Goal: Transaction & Acquisition: Purchase product/service

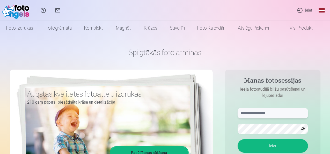
click at [270, 114] on input "text" at bounding box center [273, 113] width 70 height 10
click at [267, 113] on input "**********" at bounding box center [273, 113] width 70 height 10
type input "**********"
click at [275, 148] on button "Ieiet" at bounding box center [273, 145] width 70 height 13
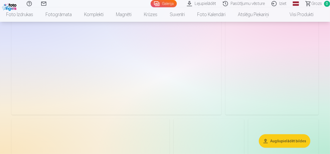
scroll to position [77, 0]
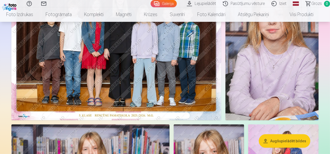
click at [140, 59] on img at bounding box center [116, 50] width 210 height 140
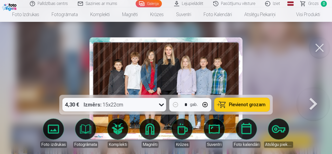
click at [161, 104] on icon at bounding box center [161, 104] width 8 height 8
click at [243, 104] on span "Pievienot grozam" at bounding box center [247, 104] width 37 height 5
click at [322, 50] on button at bounding box center [319, 47] width 21 height 21
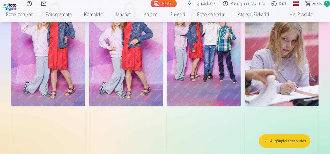
scroll to position [316, 0]
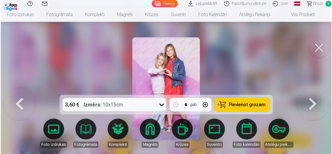
scroll to position [317, 0]
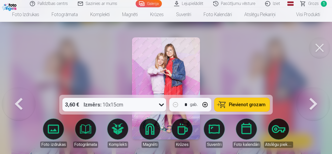
click at [162, 105] on icon at bounding box center [161, 104] width 8 height 8
click at [242, 105] on span "Pievienot grozam" at bounding box center [247, 104] width 37 height 5
click at [319, 46] on button at bounding box center [319, 47] width 21 height 21
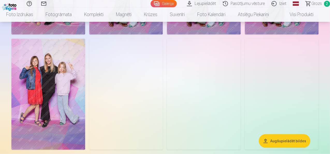
scroll to position [504, 0]
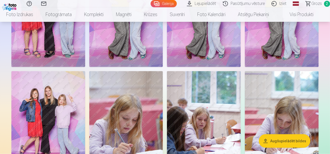
click at [85, 67] on img at bounding box center [48, 11] width 74 height 111
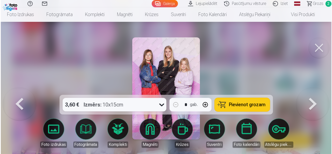
scroll to position [471, 0]
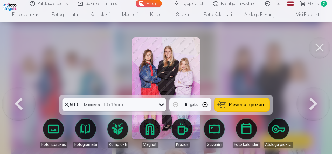
click at [252, 103] on span "Pievienot grozam" at bounding box center [247, 104] width 37 height 5
click at [321, 46] on button at bounding box center [319, 47] width 21 height 21
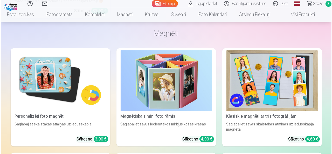
scroll to position [1860, 0]
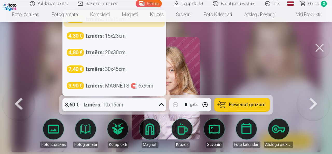
click at [164, 101] on icon at bounding box center [161, 104] width 8 height 8
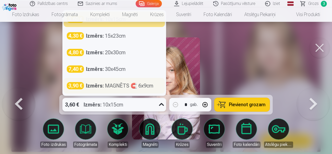
click at [137, 88] on div "Izmērs : MAGNĒTS 🧲 6x9cm" at bounding box center [119, 85] width 67 height 7
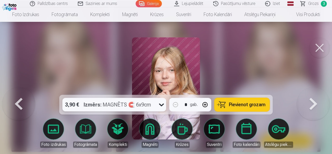
click at [205, 103] on button "button" at bounding box center [205, 104] width 12 height 12
click at [247, 104] on span "Pievienot grozam" at bounding box center [247, 104] width 37 height 5
type input "*"
click at [321, 47] on button at bounding box center [319, 47] width 21 height 21
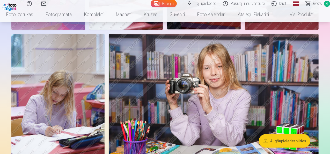
scroll to position [621, 0]
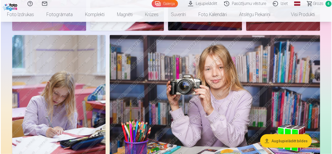
scroll to position [623, 0]
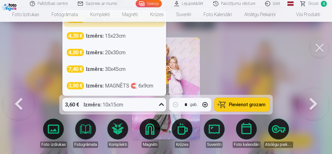
click at [161, 104] on icon at bounding box center [161, 104] width 8 height 8
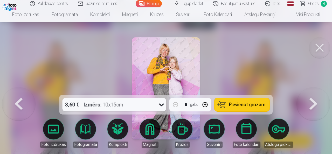
click at [228, 103] on button "Pievienot grozam" at bounding box center [241, 104] width 55 height 13
click at [311, 2] on span "Grozs" at bounding box center [313, 4] width 11 height 6
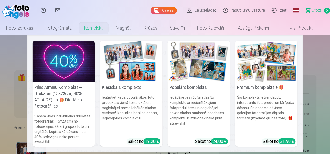
click at [127, 81] on img at bounding box center [131, 61] width 62 height 42
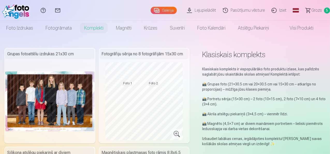
click at [312, 11] on span "Grozs" at bounding box center [317, 10] width 11 height 6
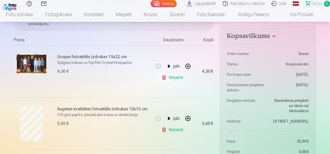
scroll to position [87, 0]
click at [252, 91] on dt "Paredzamais piegādes datums" at bounding box center [246, 87] width 39 height 10
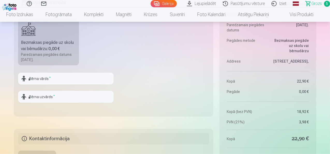
scroll to position [405, 0]
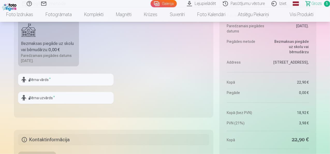
drag, startPoint x: 234, startPoint y: 145, endPoint x: 210, endPoint y: 155, distance: 26.5
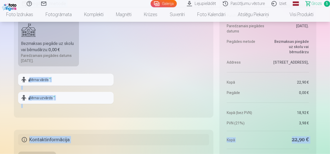
scroll to position [416, 0]
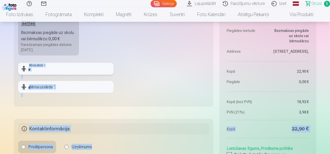
click at [34, 69] on input "text" at bounding box center [66, 69] width 96 height 12
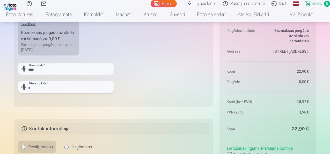
click at [34, 84] on input "text" at bounding box center [66, 87] width 96 height 12
click at [46, 68] on input "****" at bounding box center [66, 69] width 96 height 12
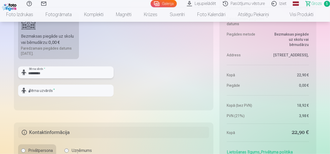
type input "*********"
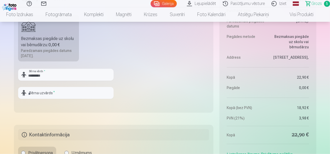
click at [44, 83] on div "********* Bērna vārds * Bērna uzvārds *" at bounding box center [66, 86] width 96 height 34
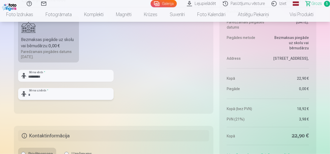
scroll to position [408, 0]
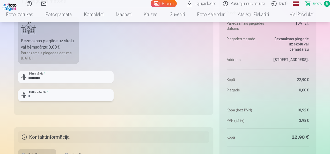
click at [42, 91] on input "text" at bounding box center [66, 95] width 96 height 12
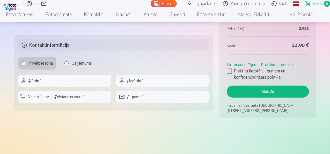
scroll to position [500, 0]
type input "*********"
click at [53, 84] on input "text" at bounding box center [64, 80] width 93 height 12
type input "****"
click at [138, 80] on input "text" at bounding box center [162, 80] width 93 height 12
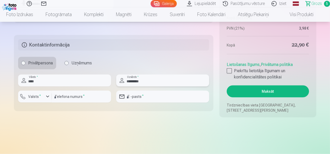
type input "*********"
click at [46, 97] on div "button" at bounding box center [48, 96] width 6 height 6
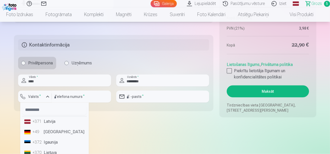
click at [53, 120] on li "+371 Latvija" at bounding box center [54, 121] width 65 height 10
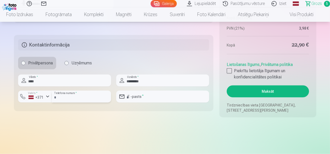
click at [66, 96] on input "number" at bounding box center [81, 96] width 59 height 12
type input "********"
click at [133, 81] on input "*********" at bounding box center [162, 80] width 93 height 12
click at [137, 97] on input "email" at bounding box center [162, 96] width 93 height 12
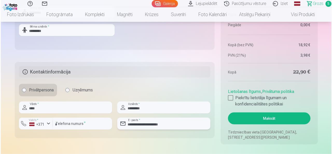
scroll to position [478, 0]
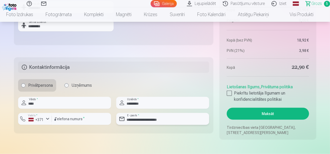
type input "**********"
click at [259, 113] on button "Maksāt" at bounding box center [268, 114] width 82 height 12
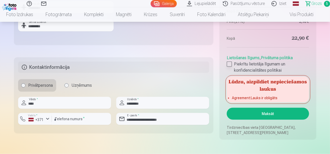
click at [228, 63] on div at bounding box center [229, 63] width 5 height 5
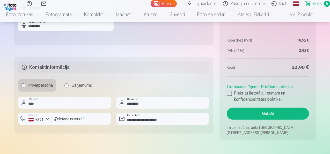
click at [263, 115] on button "Maksāt" at bounding box center [268, 114] width 82 height 12
